Goal: Transaction & Acquisition: Obtain resource

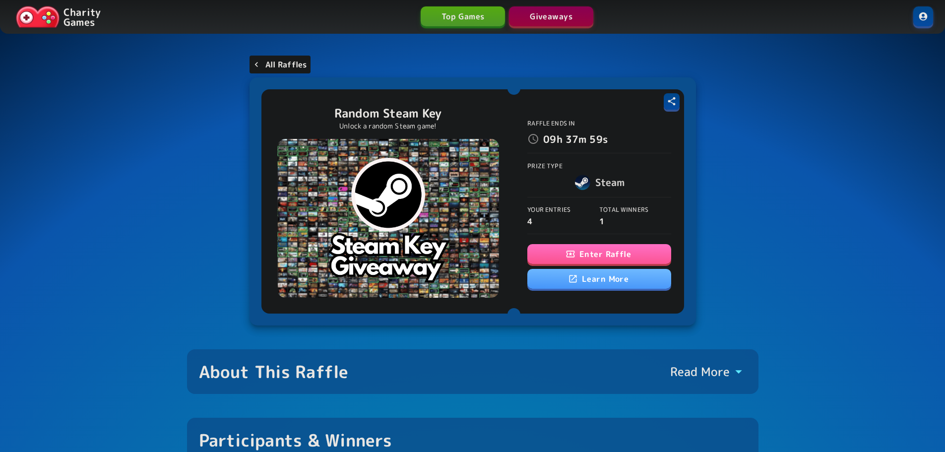
click at [273, 60] on p "All Raffles" at bounding box center [286, 65] width 42 height 12
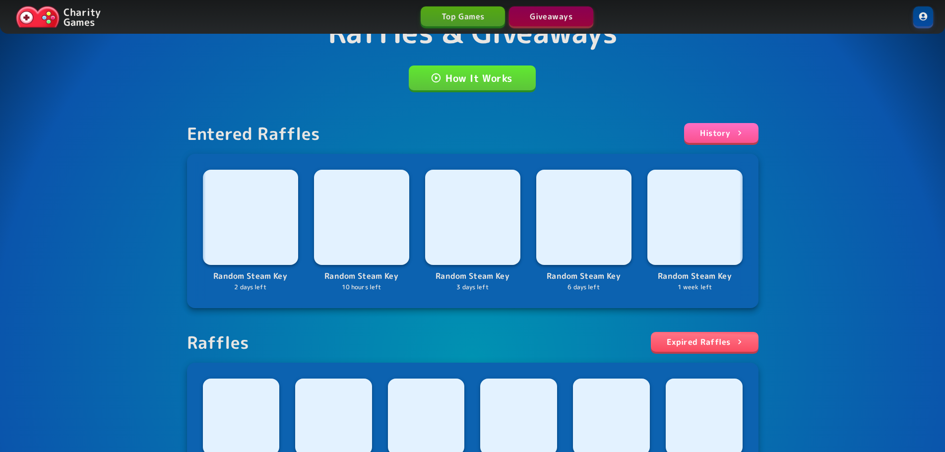
scroll to position [198, 0]
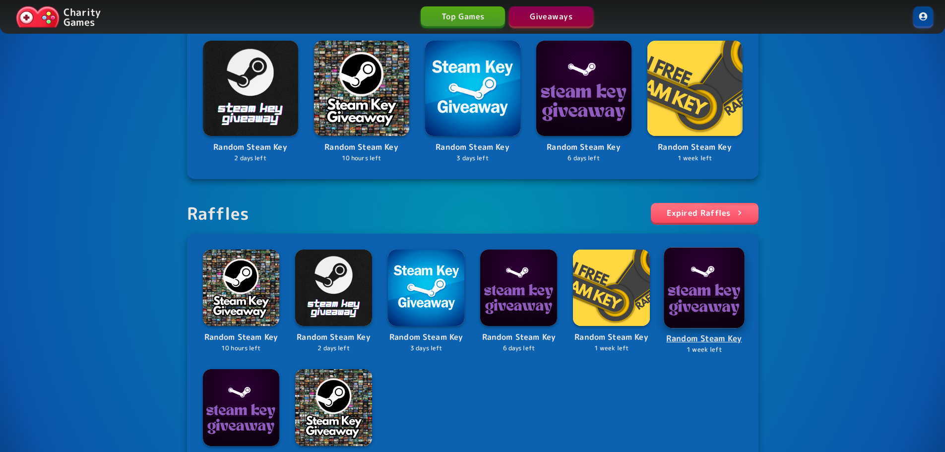
click at [698, 293] on img at bounding box center [703, 287] width 81 height 81
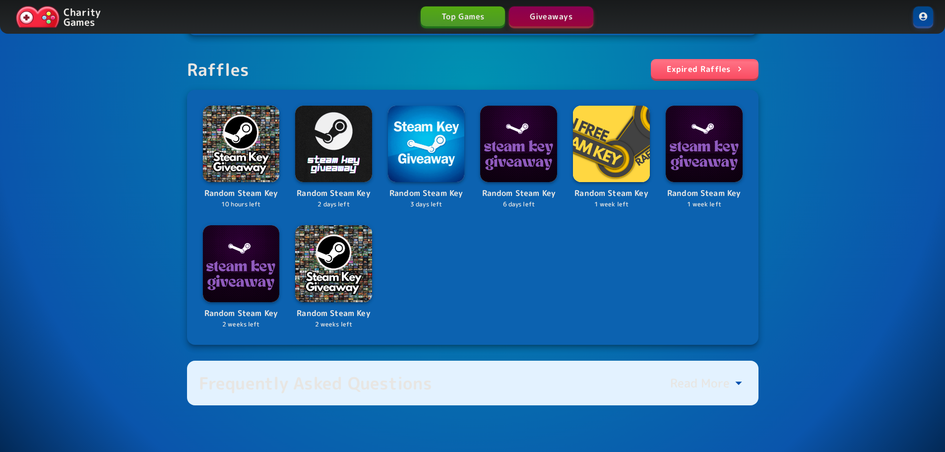
scroll to position [347, 0]
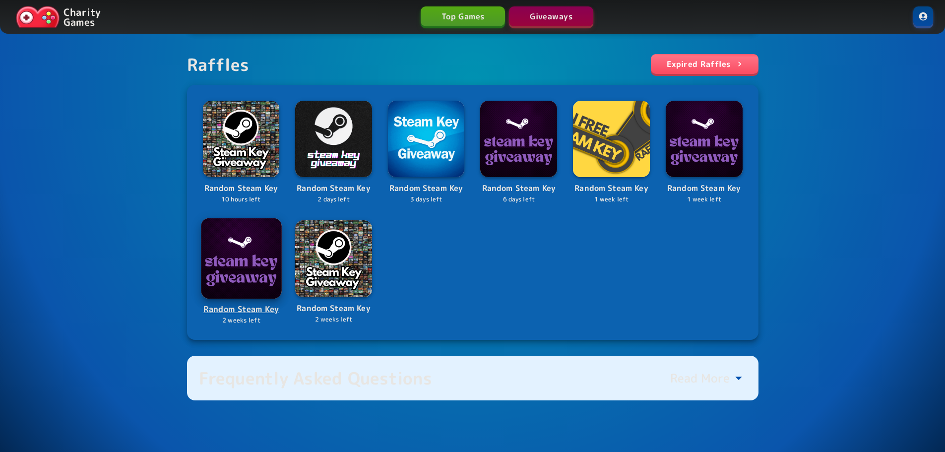
click at [258, 254] on img at bounding box center [241, 258] width 80 height 80
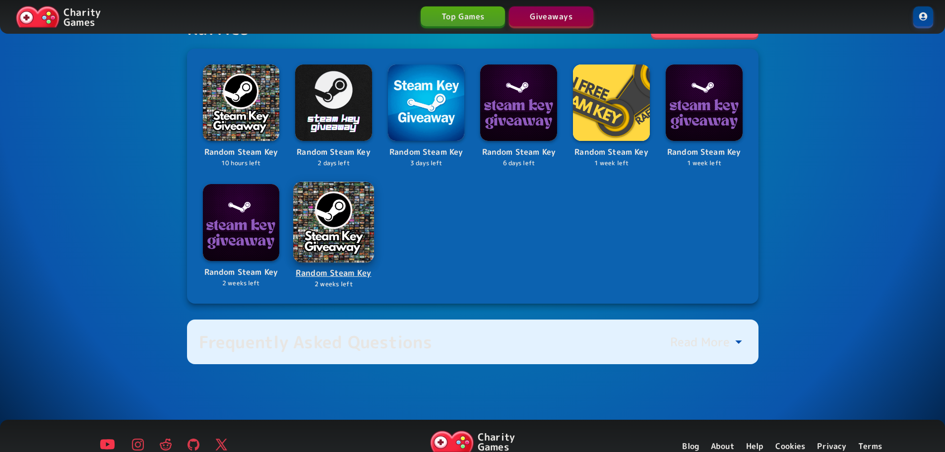
scroll to position [362, 0]
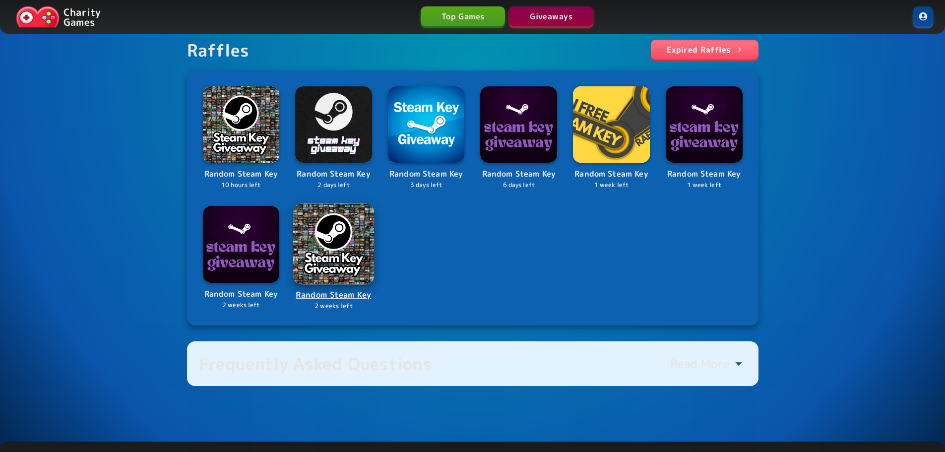
click at [327, 243] on img at bounding box center [333, 243] width 80 height 80
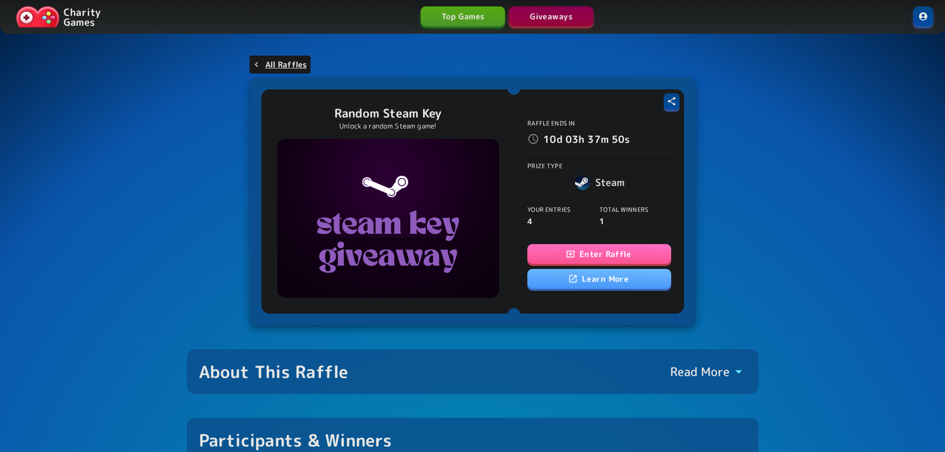
click at [620, 253] on button "Enter Raffle" at bounding box center [599, 254] width 144 height 20
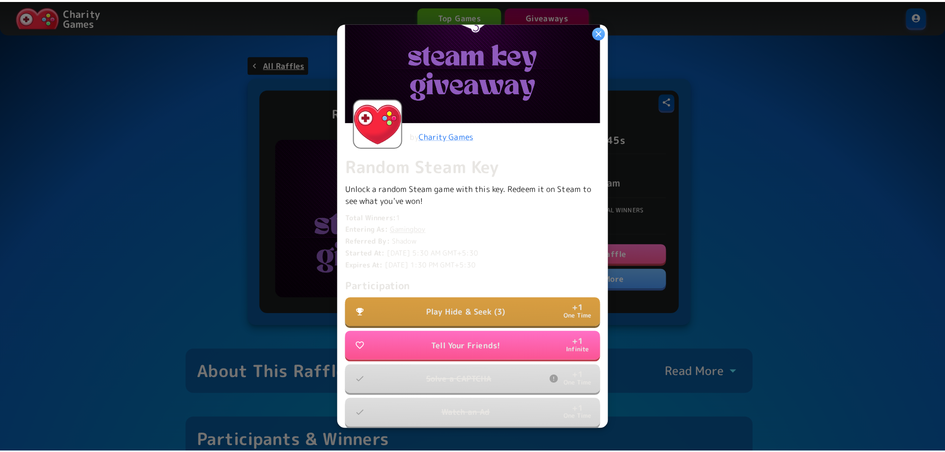
scroll to position [221, 0]
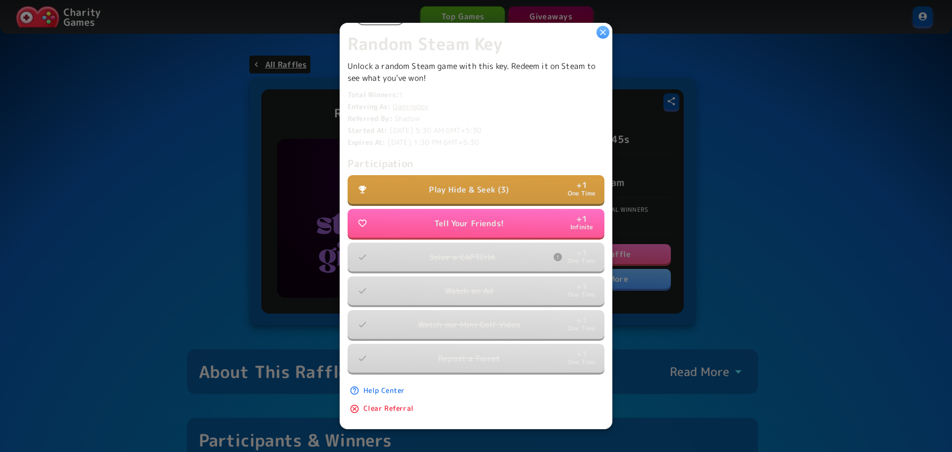
click at [149, 161] on div at bounding box center [476, 226] width 952 height 452
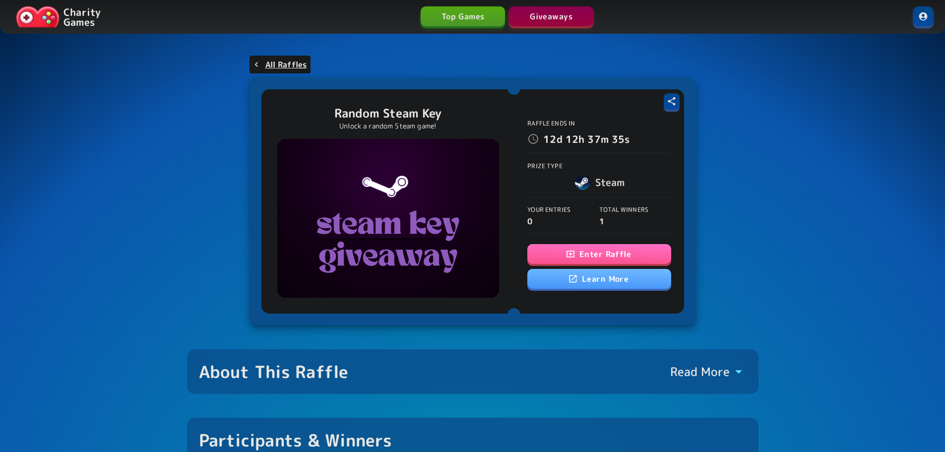
click at [614, 247] on button "Enter Raffle" at bounding box center [599, 254] width 144 height 20
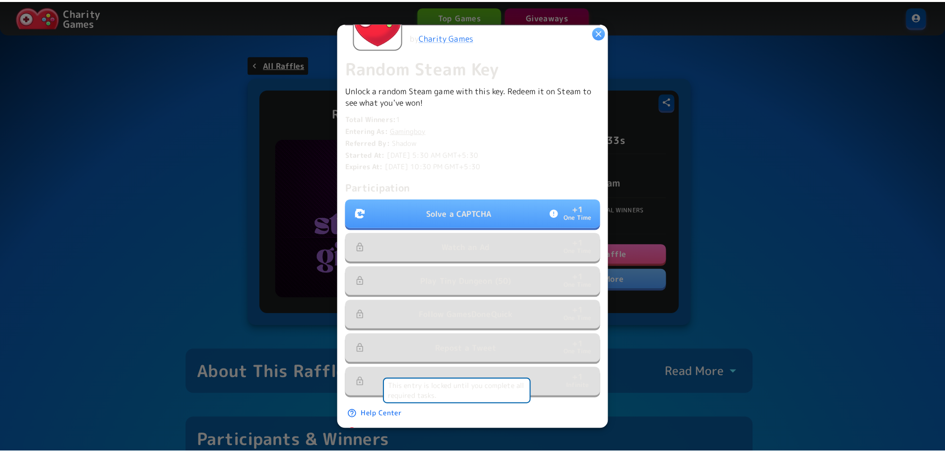
scroll to position [198, 0]
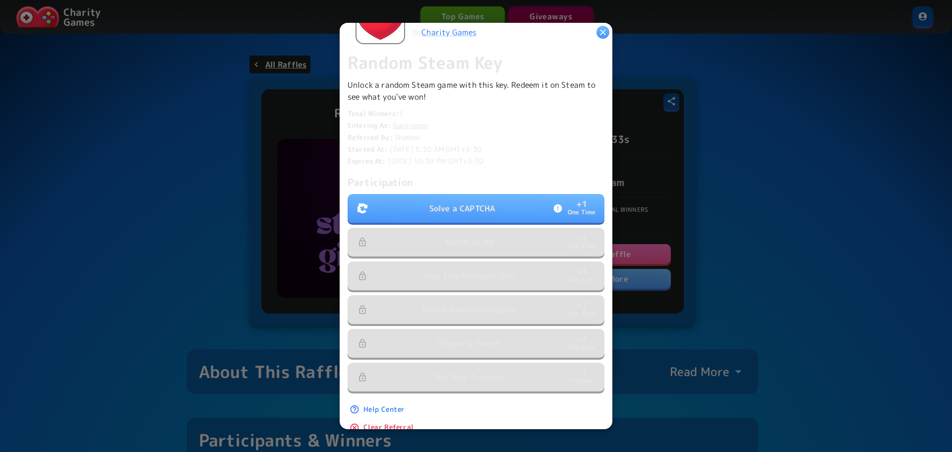
click at [516, 212] on button "Solve a CAPTCHA + 1 One Time" at bounding box center [476, 208] width 257 height 29
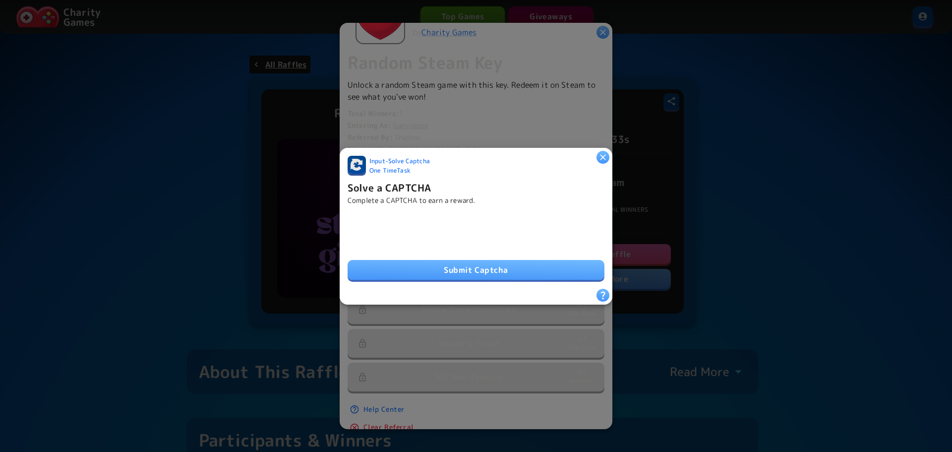
click at [465, 260] on button "Submit Captcha" at bounding box center [476, 270] width 257 height 20
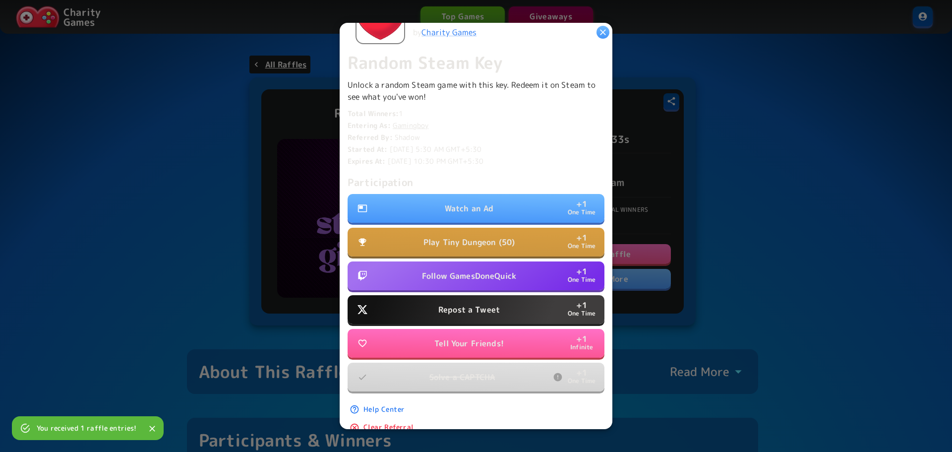
click at [489, 242] on p "Play Tiny Dungeon (50)" at bounding box center [468, 242] width 91 height 12
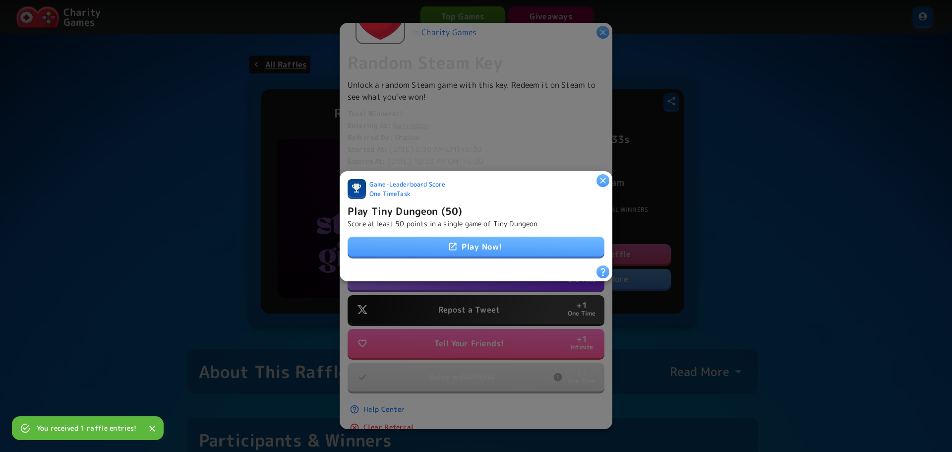
click at [575, 248] on link "Play Now!" at bounding box center [476, 247] width 257 height 20
click at [602, 175] on icon "button" at bounding box center [603, 180] width 10 height 10
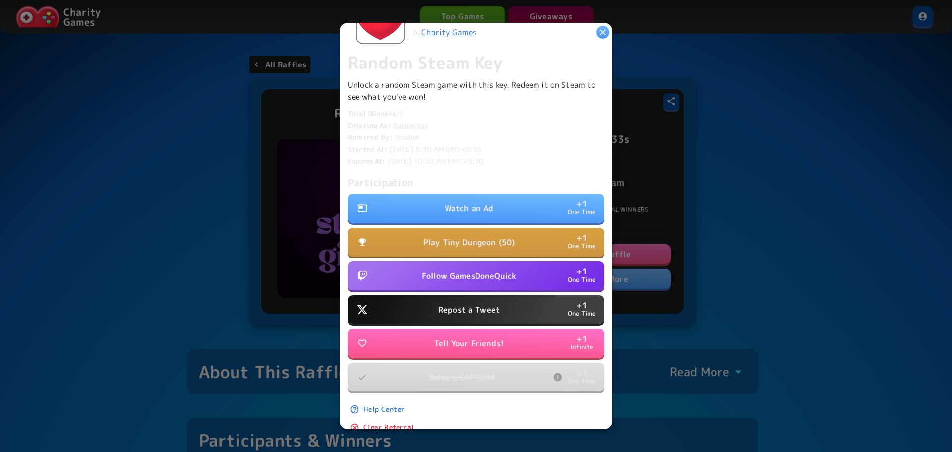
click at [490, 198] on button "Watch an Ad + 1 One Time" at bounding box center [476, 208] width 257 height 29
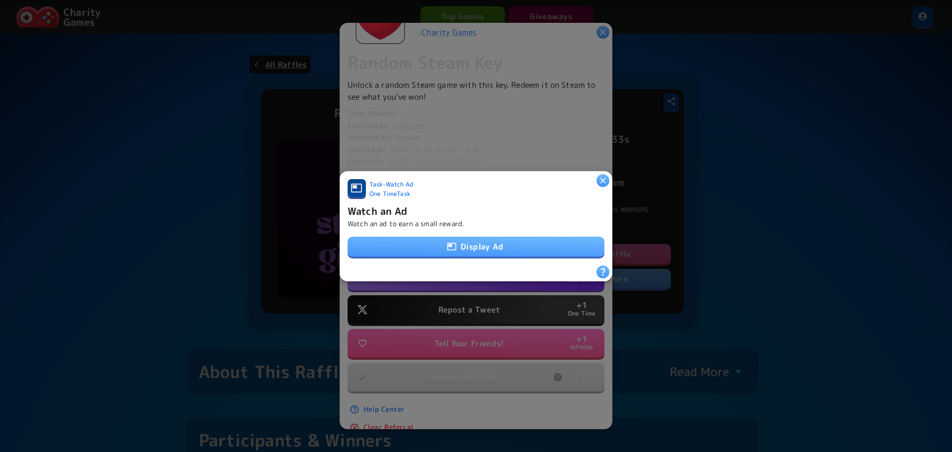
click at [510, 243] on button "Display Ad" at bounding box center [476, 247] width 257 height 20
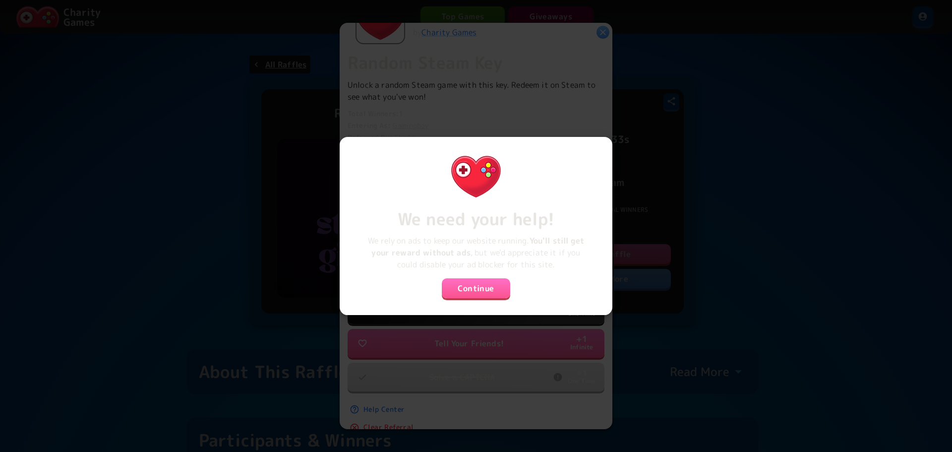
click at [476, 285] on button "Continue" at bounding box center [476, 288] width 68 height 20
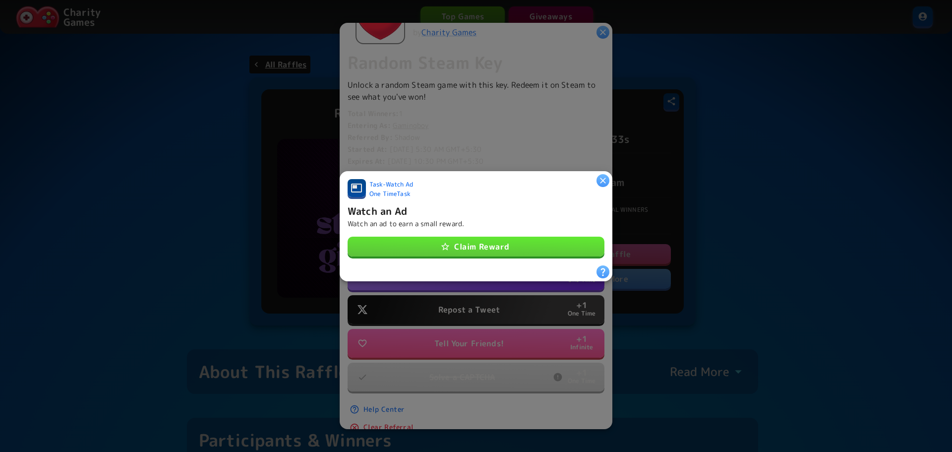
click at [503, 241] on button "Claim Reward" at bounding box center [476, 247] width 257 height 20
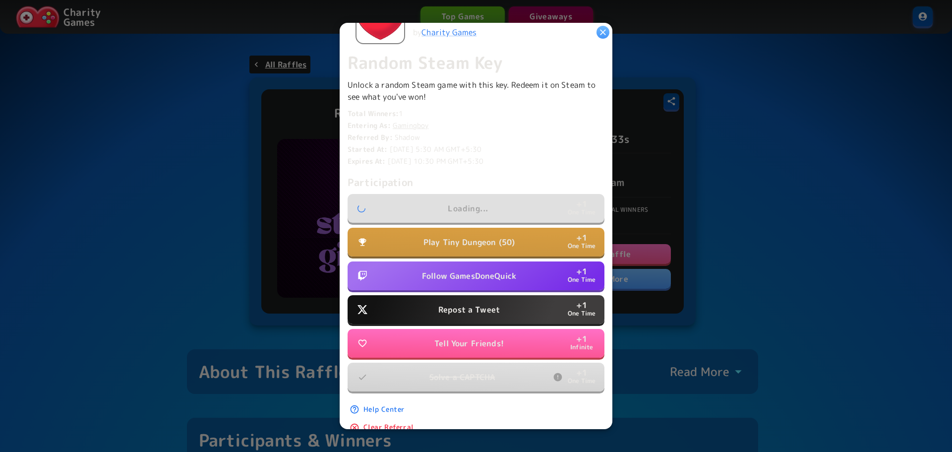
click at [504, 270] on p "Follow GamesDoneQuick" at bounding box center [469, 276] width 94 height 12
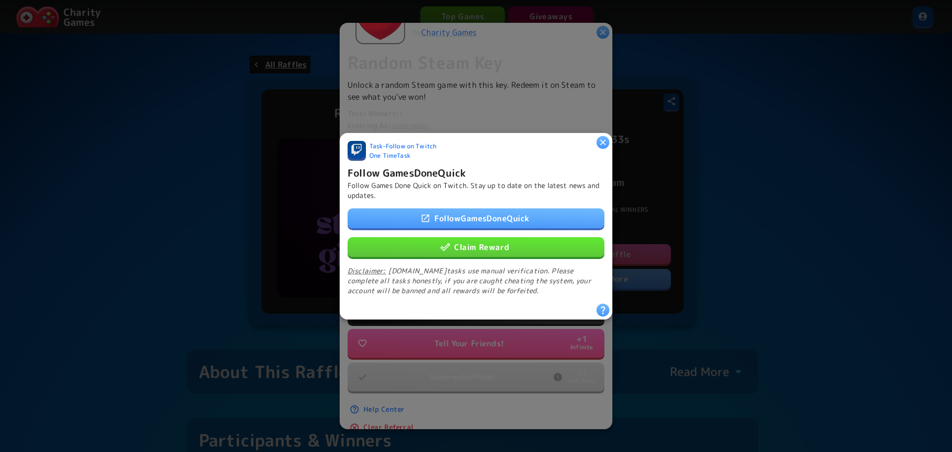
click at [508, 248] on button "Claim Reward" at bounding box center [476, 247] width 257 height 20
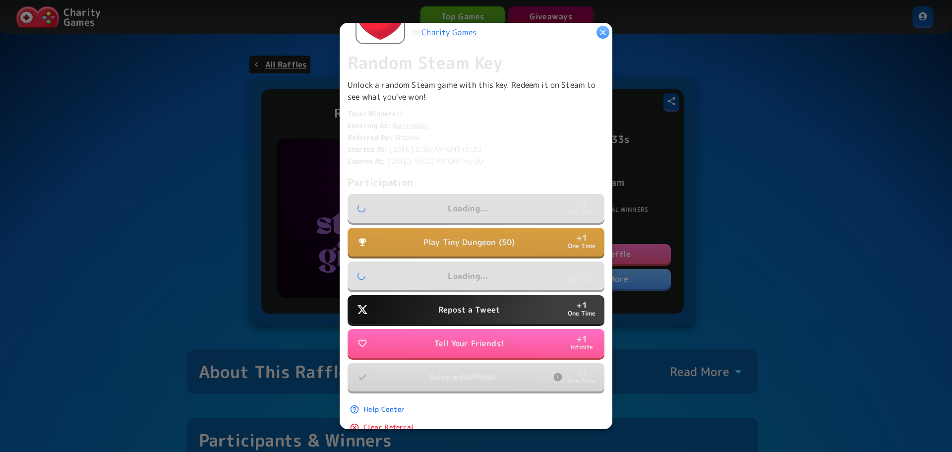
click at [506, 310] on button "Repost a Tweet + 1 One Time" at bounding box center [476, 309] width 257 height 29
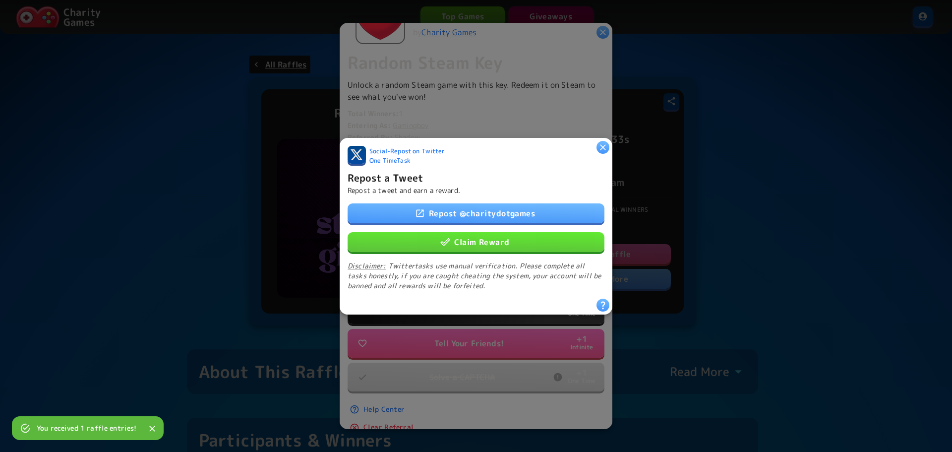
click at [511, 245] on button "Claim Reward" at bounding box center [476, 242] width 257 height 20
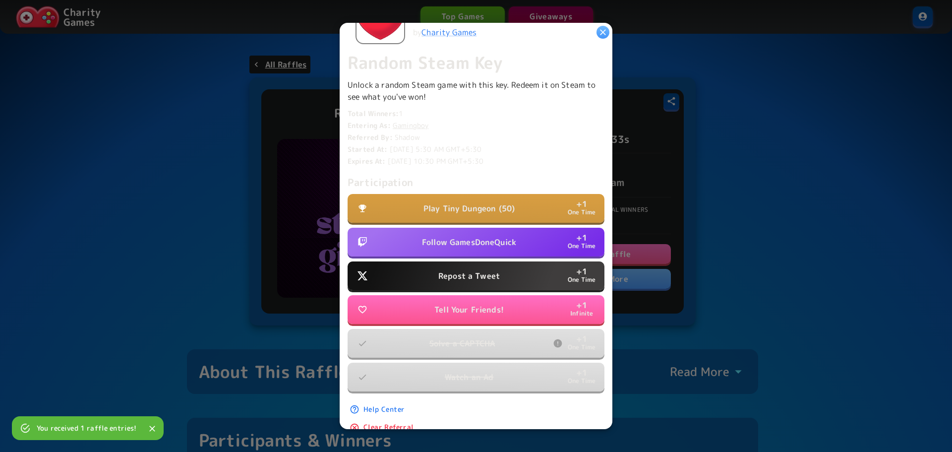
click at [508, 240] on p "Follow GamesDoneQuick" at bounding box center [469, 242] width 94 height 12
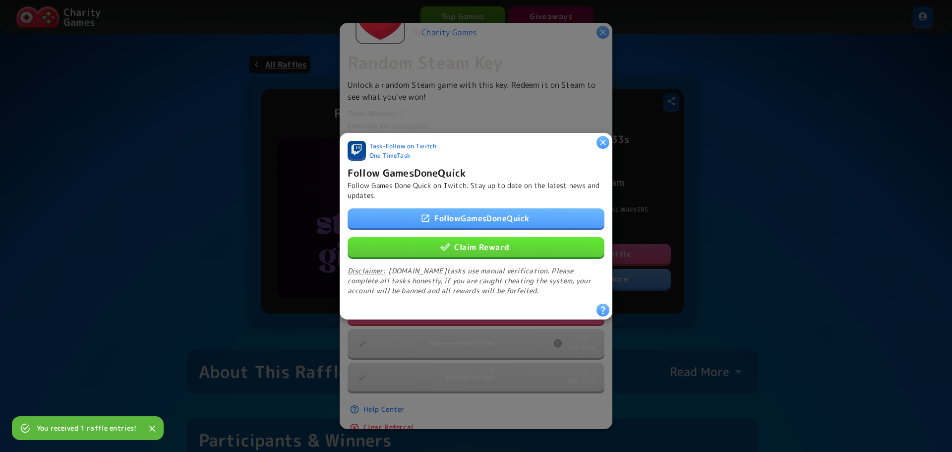
click at [510, 250] on button "Claim Reward" at bounding box center [476, 247] width 257 height 20
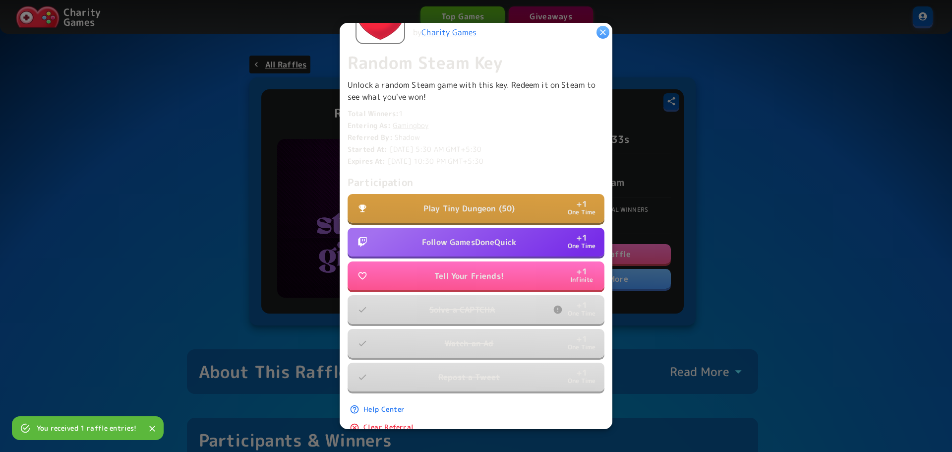
click at [500, 236] on p "Follow GamesDoneQuick" at bounding box center [469, 242] width 94 height 12
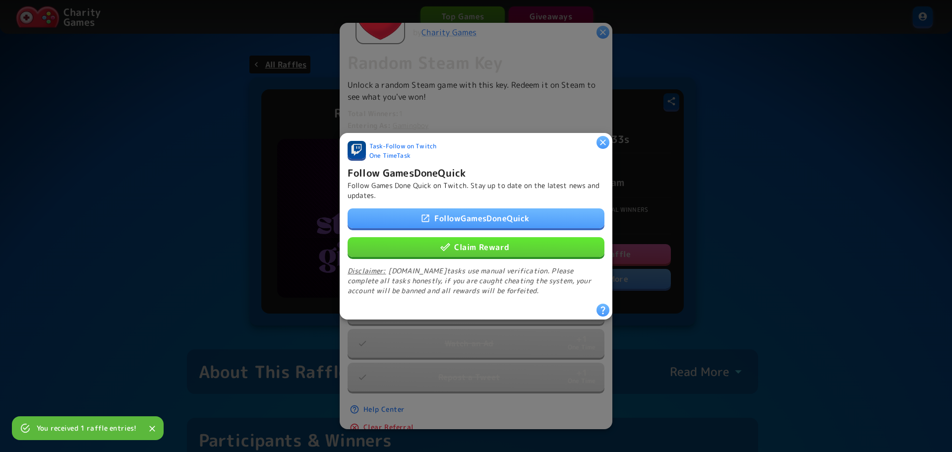
click at [511, 250] on button "Claim Reward" at bounding box center [476, 247] width 257 height 20
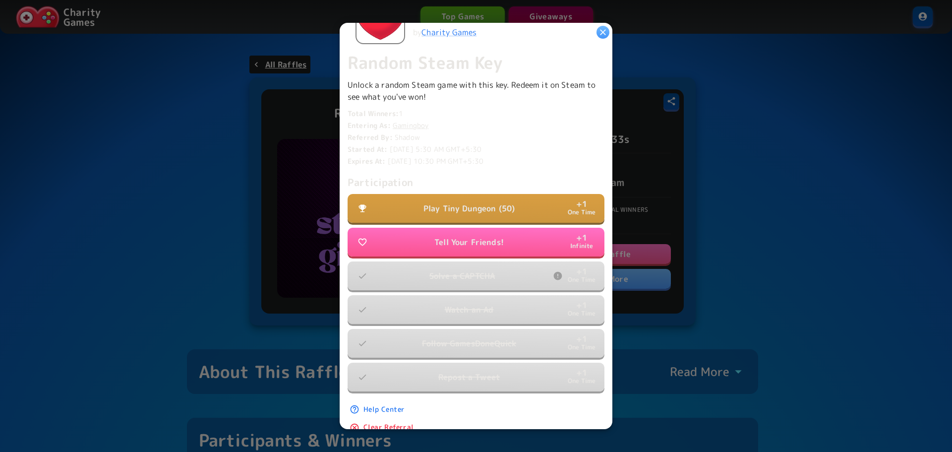
click at [511, 208] on button "Play Tiny Dungeon (50) + 1 One Time" at bounding box center [476, 208] width 257 height 29
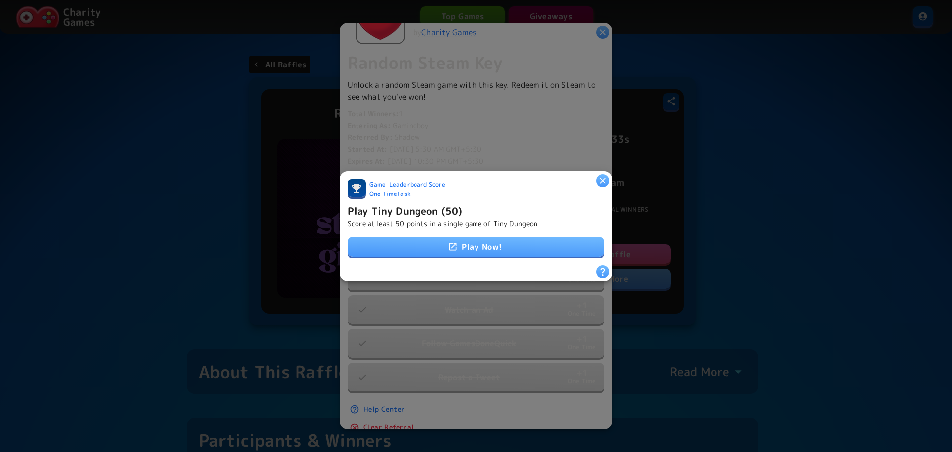
click at [508, 239] on link "Play Now!" at bounding box center [476, 247] width 257 height 20
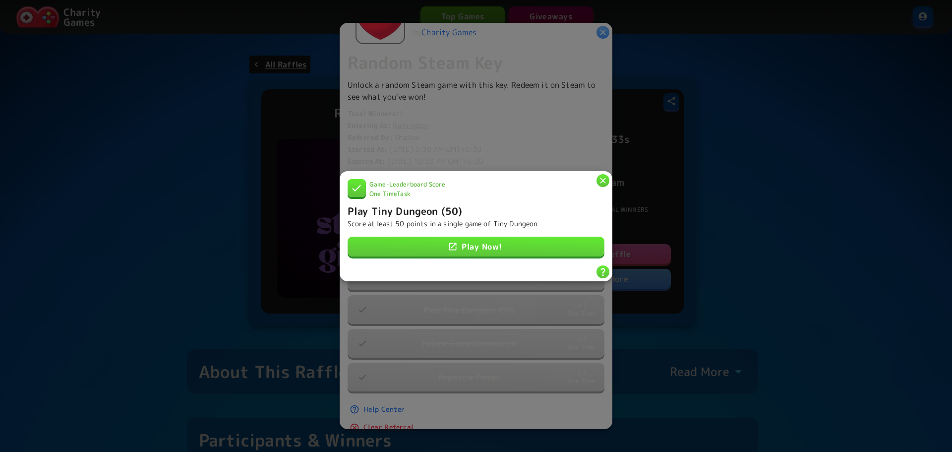
click at [604, 175] on icon "button" at bounding box center [603, 180] width 10 height 10
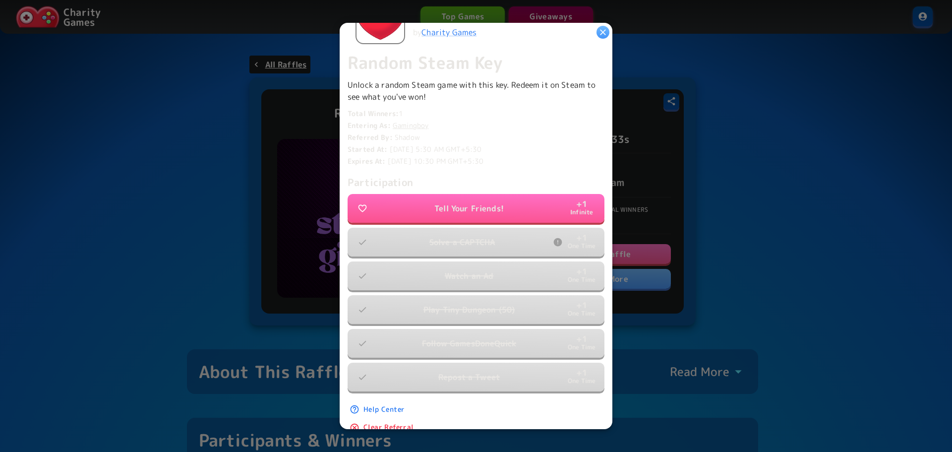
click at [602, 31] on icon "button" at bounding box center [603, 32] width 10 height 10
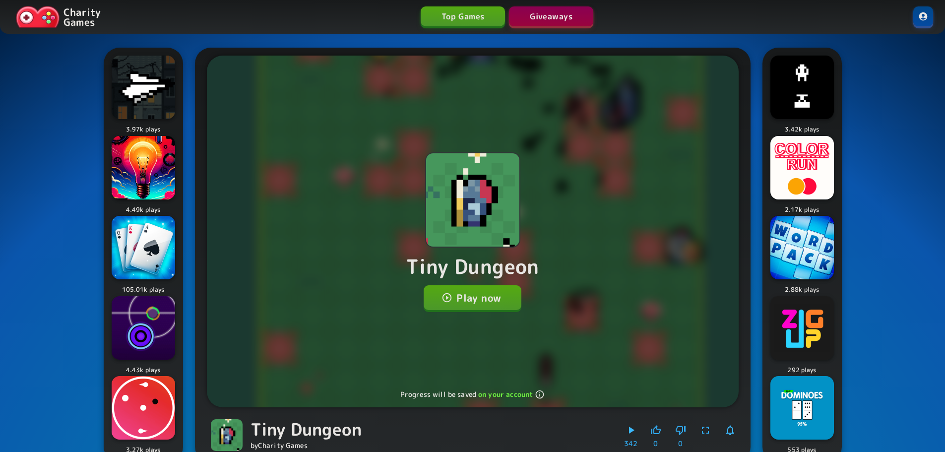
click at [486, 293] on button "Play now" at bounding box center [472, 297] width 98 height 25
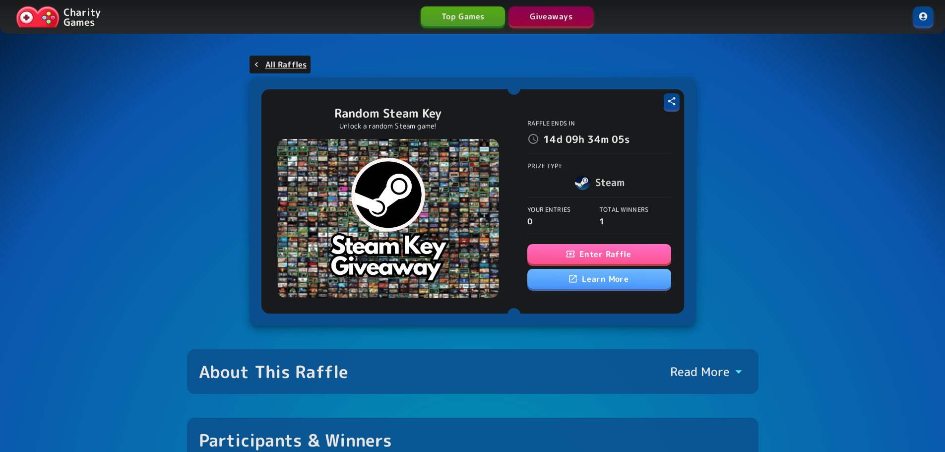
click at [581, 252] on button "Enter Raffle" at bounding box center [599, 254] width 144 height 20
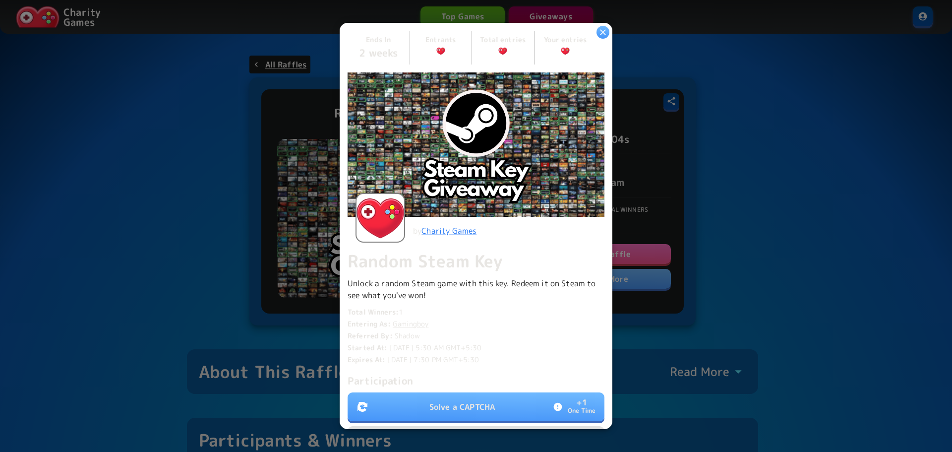
click at [453, 401] on p "Solve a CAPTCHA" at bounding box center [461, 407] width 65 height 12
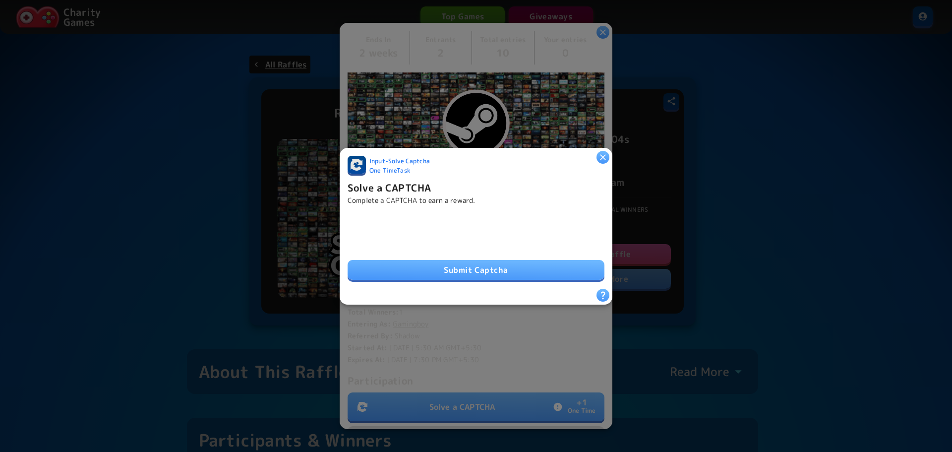
click at [498, 274] on button "Submit Captcha" at bounding box center [476, 270] width 257 height 20
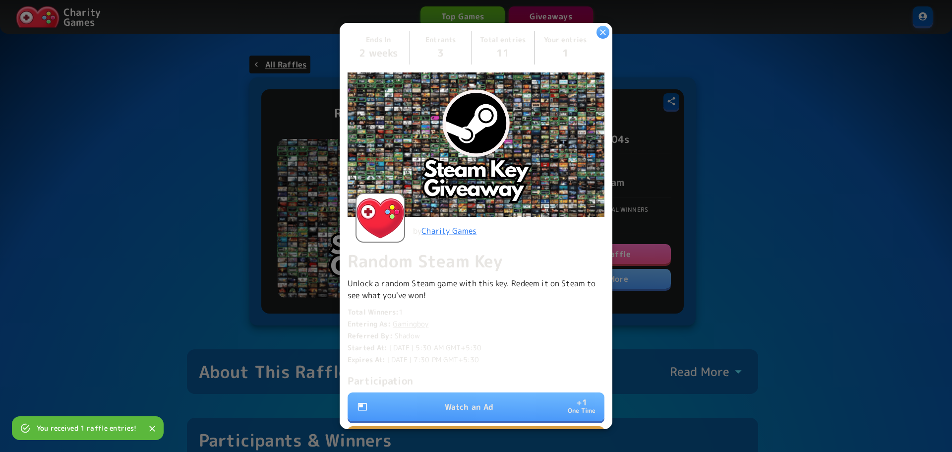
scroll to position [149, 0]
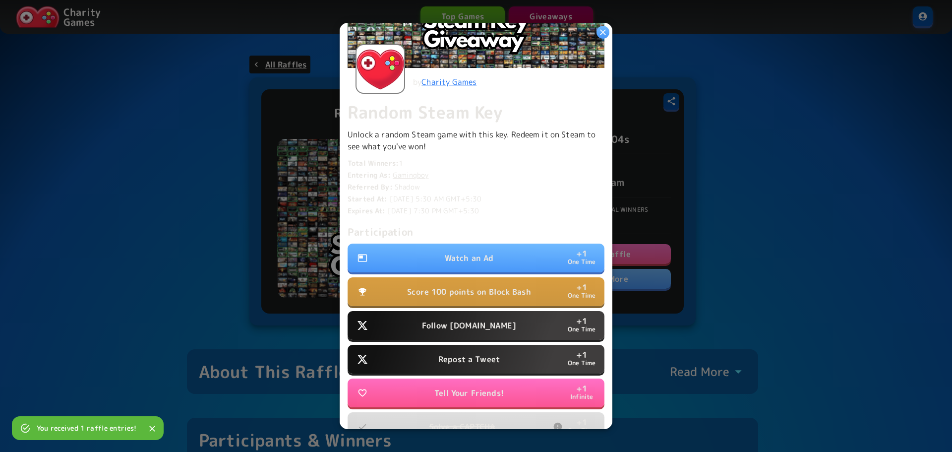
click at [507, 251] on button "Watch an Ad + 1 One Time" at bounding box center [476, 257] width 257 height 29
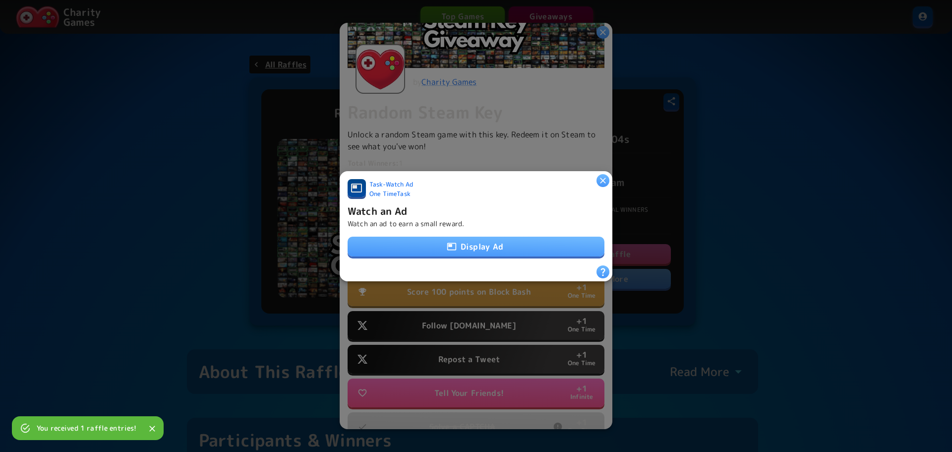
click at [501, 239] on button "Display Ad" at bounding box center [476, 247] width 257 height 20
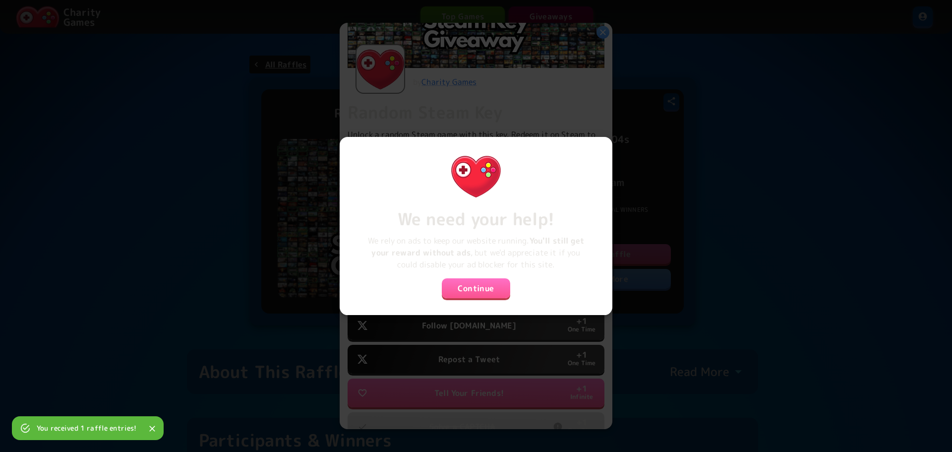
click at [494, 280] on button "Continue" at bounding box center [476, 288] width 68 height 20
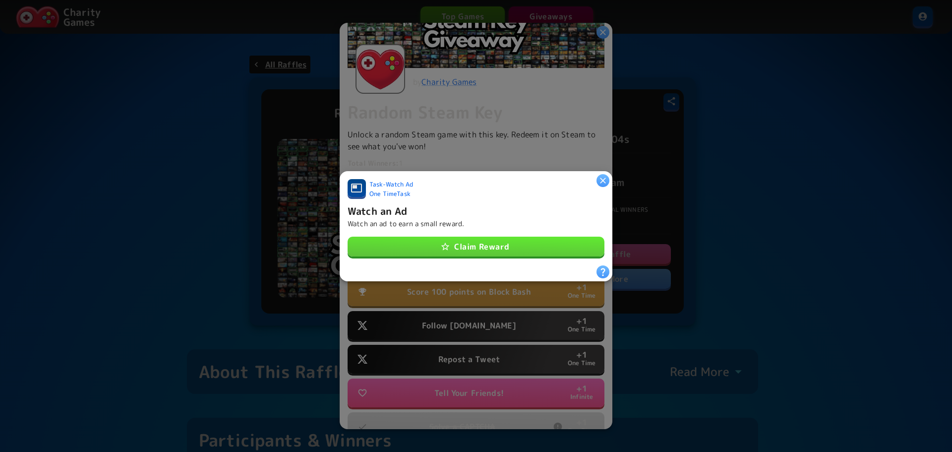
click at [491, 244] on button "Claim Reward" at bounding box center [476, 247] width 257 height 20
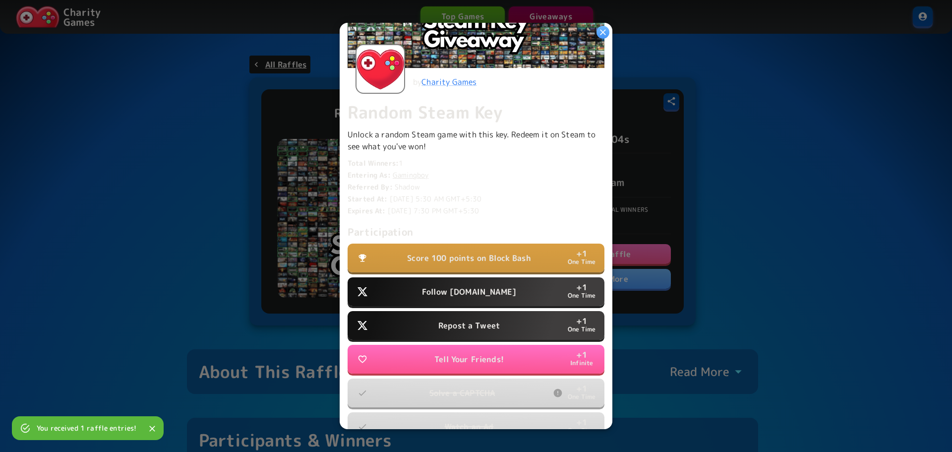
click at [479, 286] on p "Follow Water.org" at bounding box center [469, 292] width 94 height 12
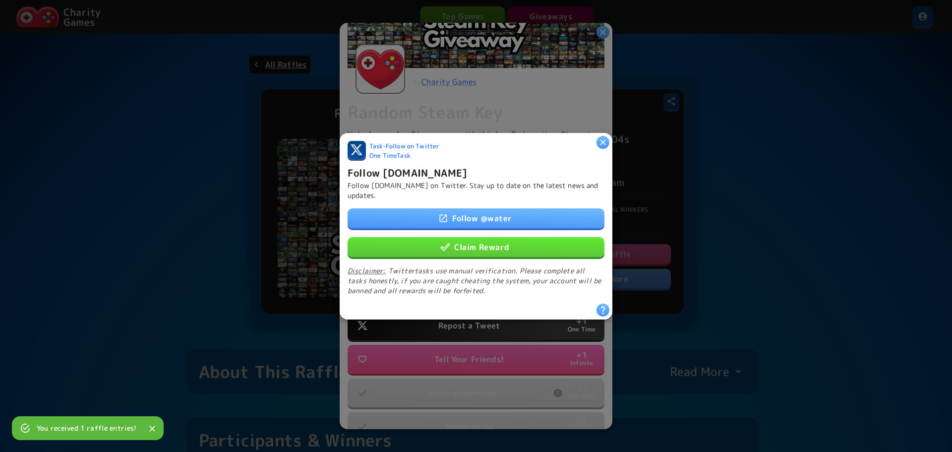
click at [502, 249] on button "Claim Reward" at bounding box center [476, 247] width 257 height 20
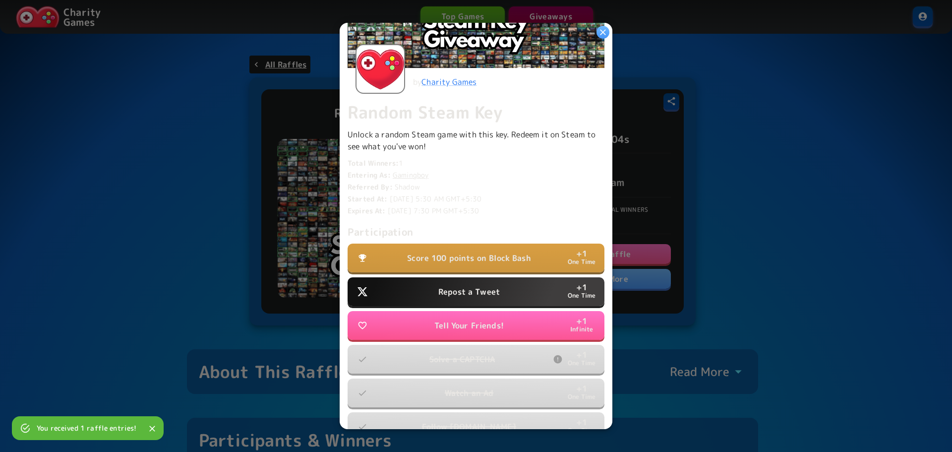
click at [487, 286] on p "Repost a Tweet" at bounding box center [468, 292] width 61 height 12
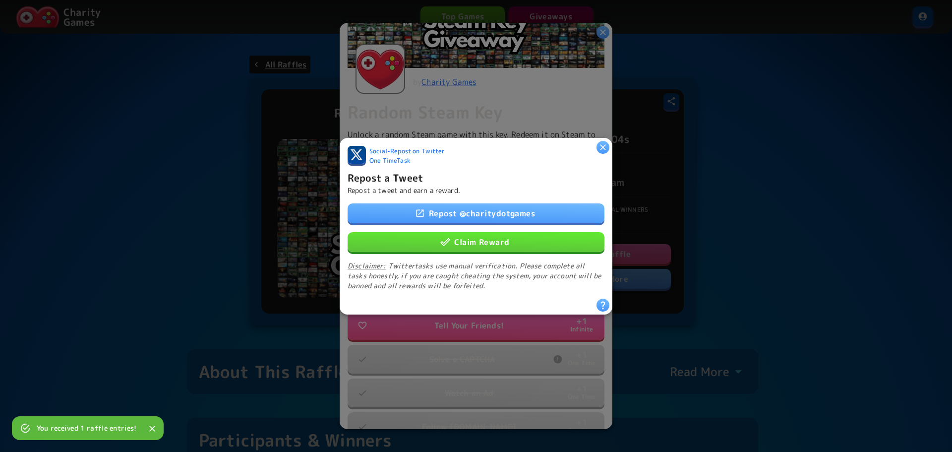
click at [500, 207] on link "Repost @ charitydotgames" at bounding box center [476, 213] width 257 height 20
click at [535, 238] on button "Claim Reward" at bounding box center [476, 242] width 257 height 20
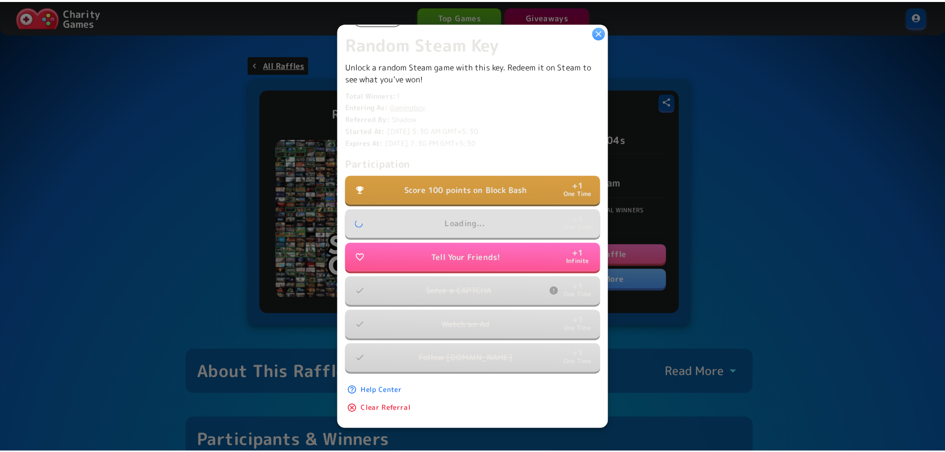
scroll to position [172, 0]
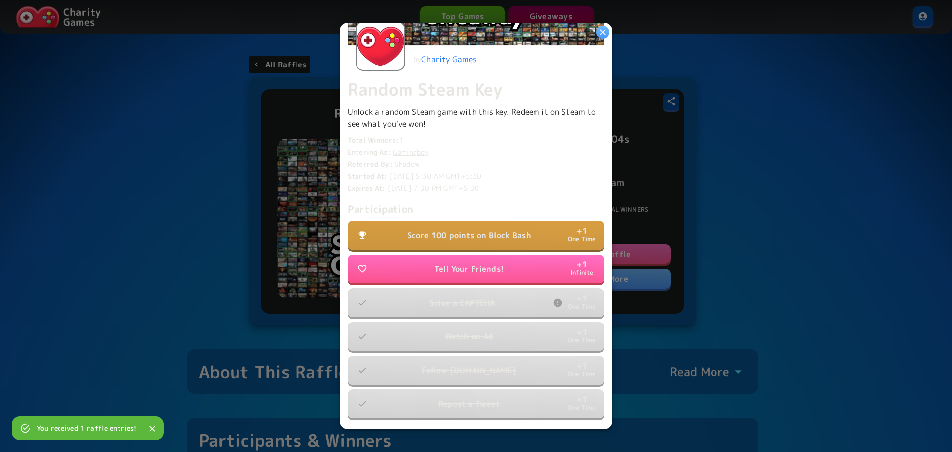
click at [541, 230] on button "Score 100 points on Block Bash + 1 One Time" at bounding box center [476, 235] width 257 height 29
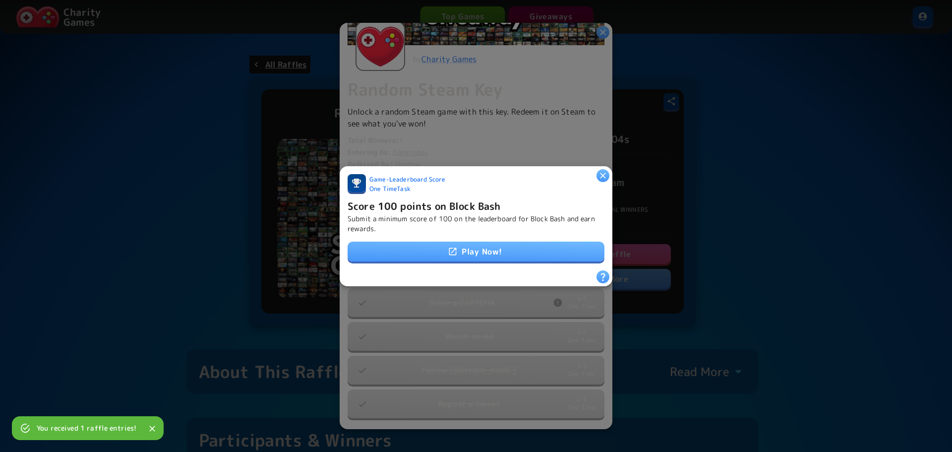
click at [530, 246] on link "Play Now!" at bounding box center [476, 251] width 257 height 20
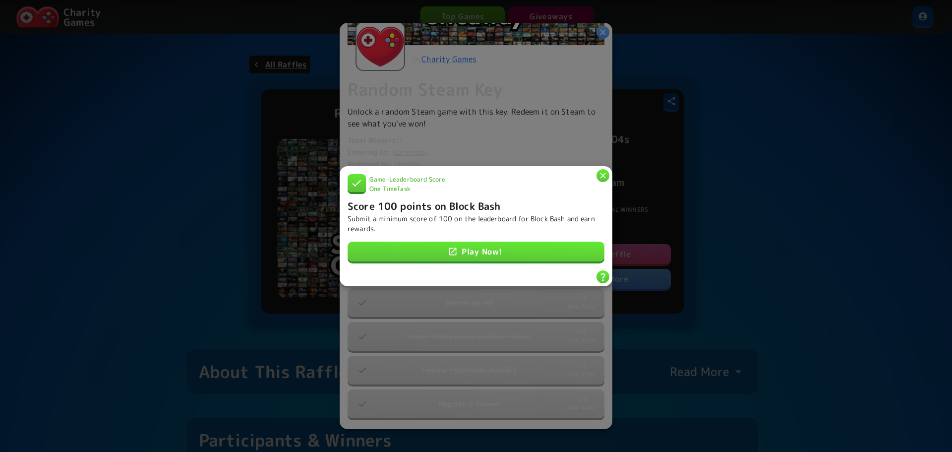
click at [602, 170] on icon "button" at bounding box center [603, 175] width 10 height 10
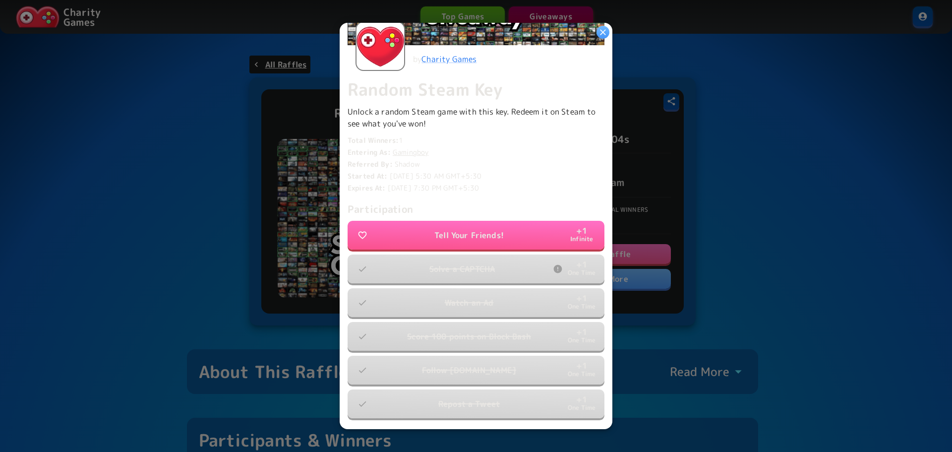
click at [607, 29] on icon "button" at bounding box center [603, 32] width 10 height 10
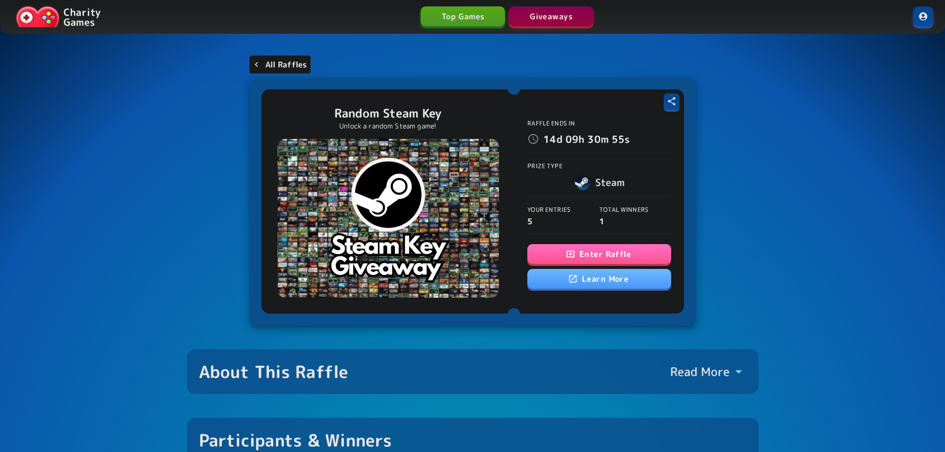
click at [267, 62] on p "All Raffles" at bounding box center [286, 65] width 42 height 12
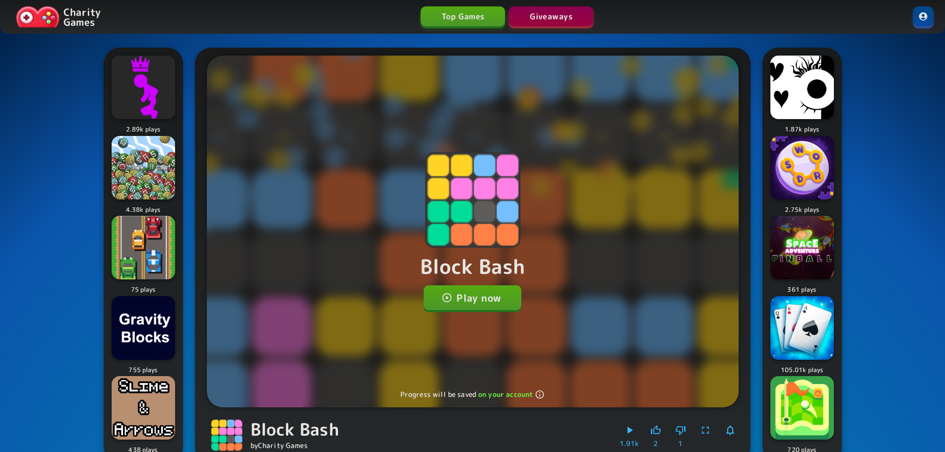
click at [485, 294] on button "Play now" at bounding box center [472, 297] width 98 height 25
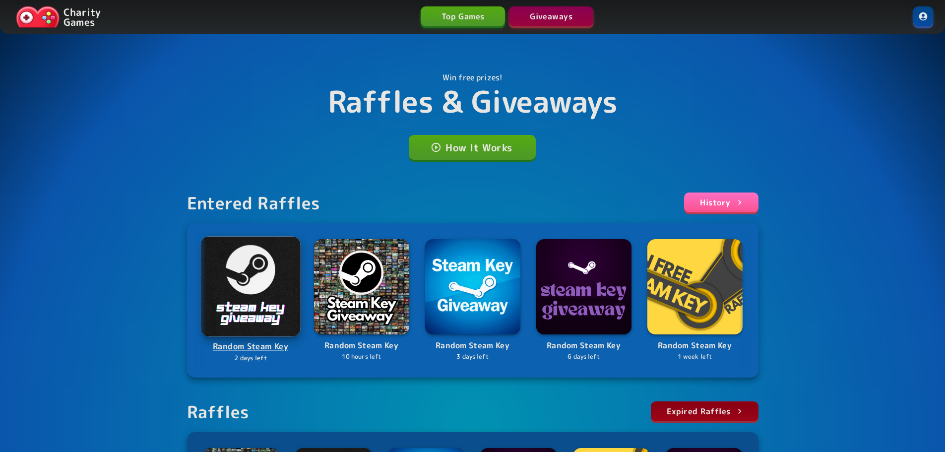
click at [238, 271] on img at bounding box center [250, 286] width 100 height 100
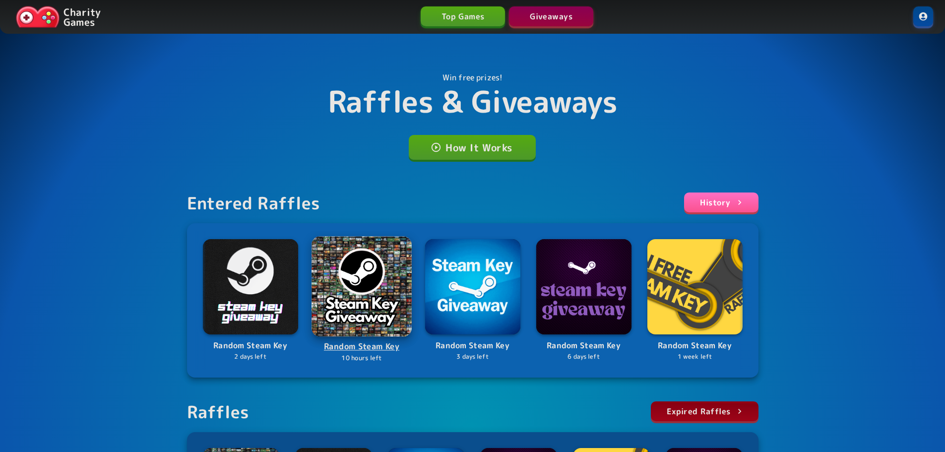
click at [331, 271] on img at bounding box center [361, 286] width 100 height 100
